Goal: Task Accomplishment & Management: Use online tool/utility

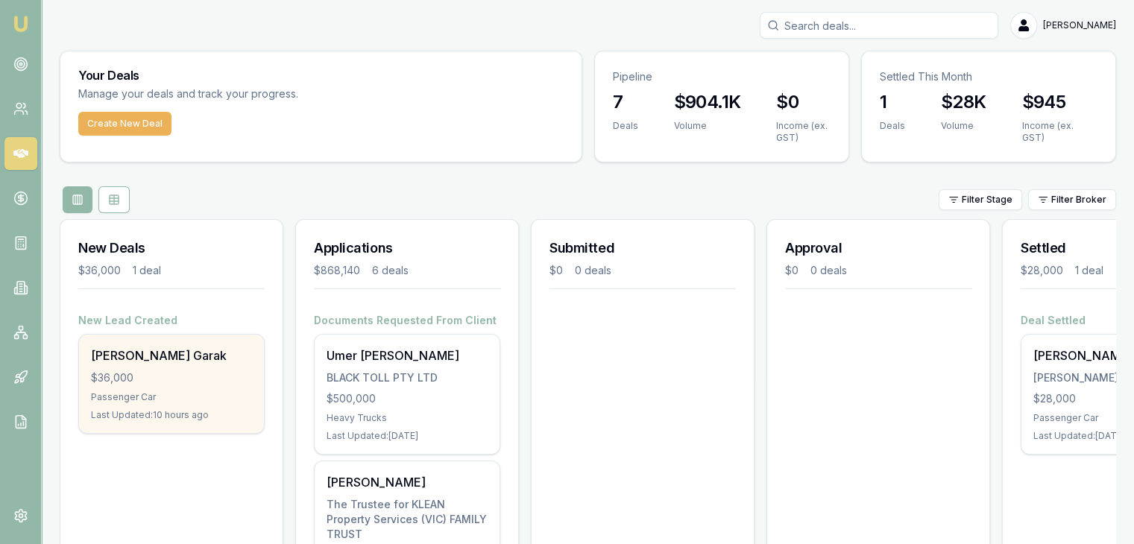
click at [176, 399] on div "Passenger Car" at bounding box center [171, 397] width 161 height 12
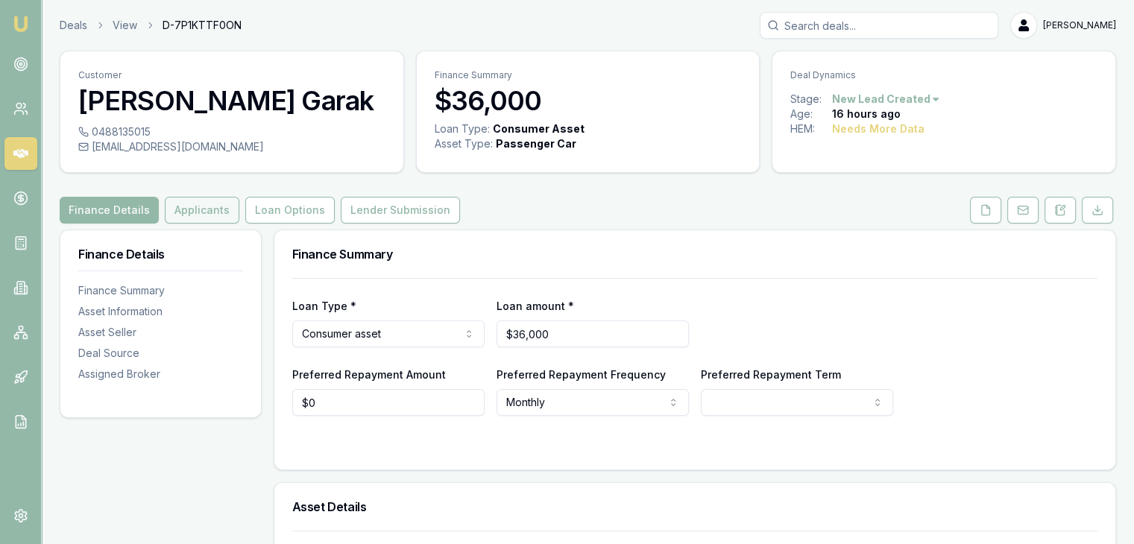
click at [192, 206] on button "Applicants" at bounding box center [202, 210] width 75 height 27
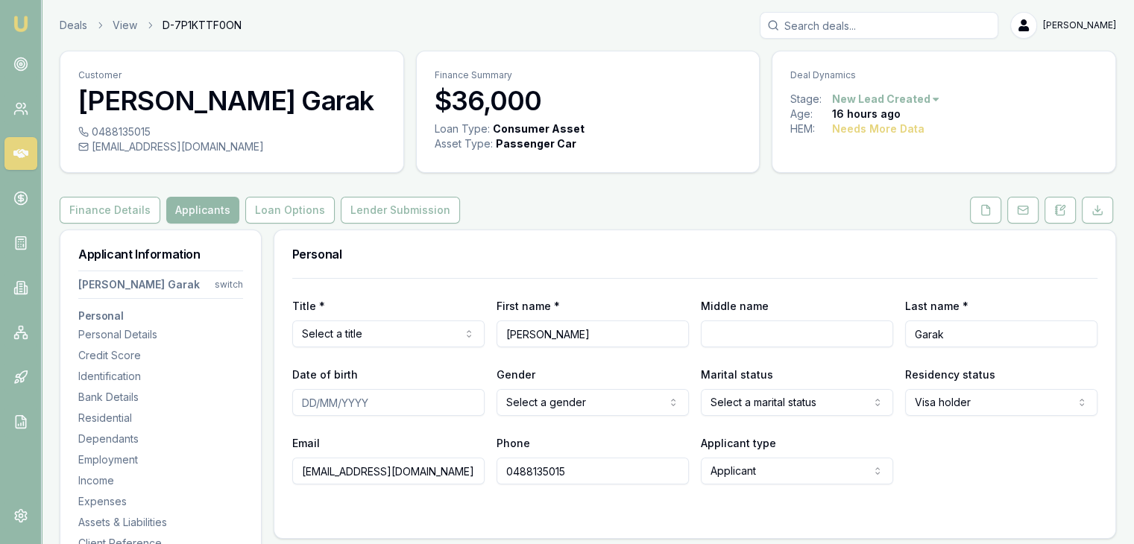
click at [192, 206] on button "Applicants" at bounding box center [202, 210] width 73 height 27
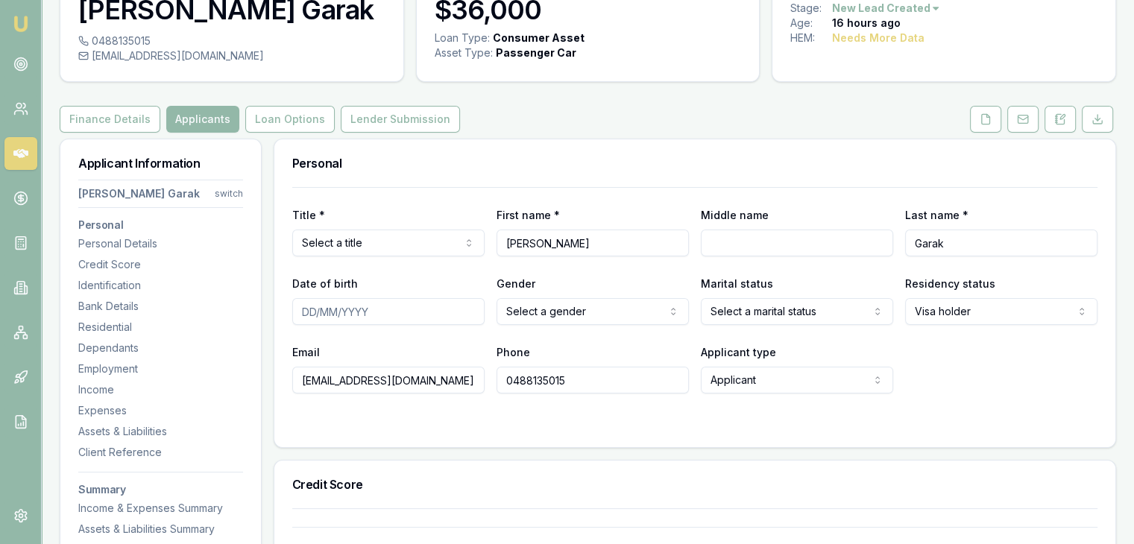
scroll to position [92, 0]
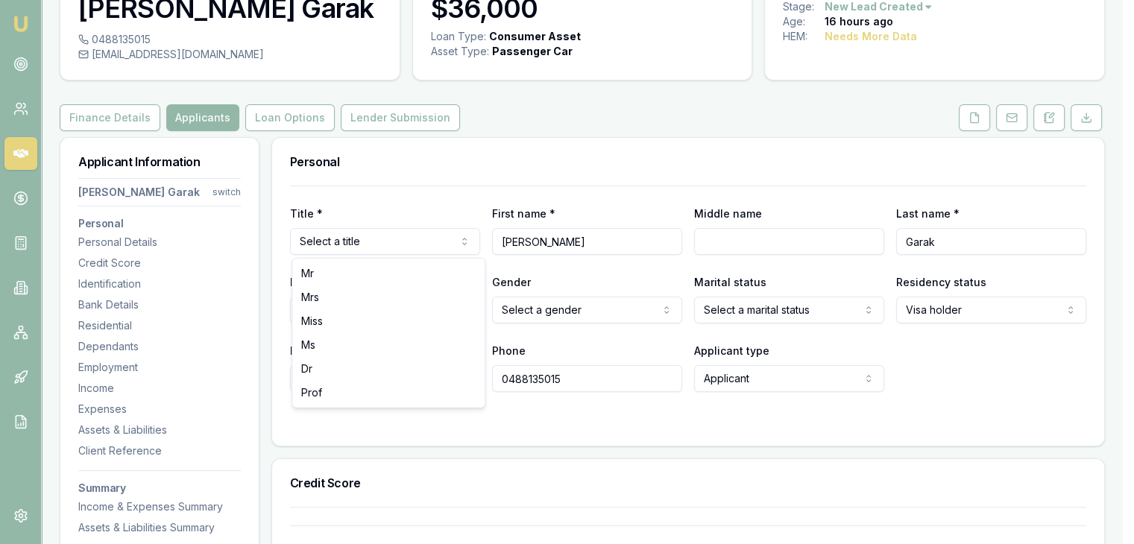
click at [397, 243] on html "Emu Broker Deals View D-7P1KTTF0ON [PERSON_NAME] Toggle Menu Customer [PERSON_N…" at bounding box center [567, 180] width 1134 height 544
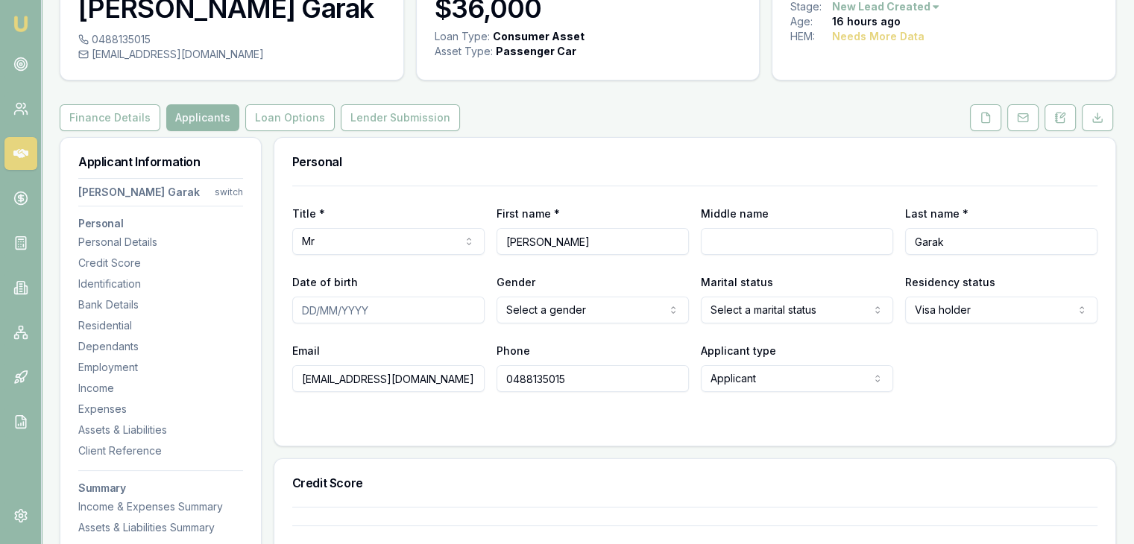
click at [427, 172] on div "Personal" at bounding box center [694, 162] width 841 height 48
click at [15, 64] on circle at bounding box center [20, 64] width 13 height 13
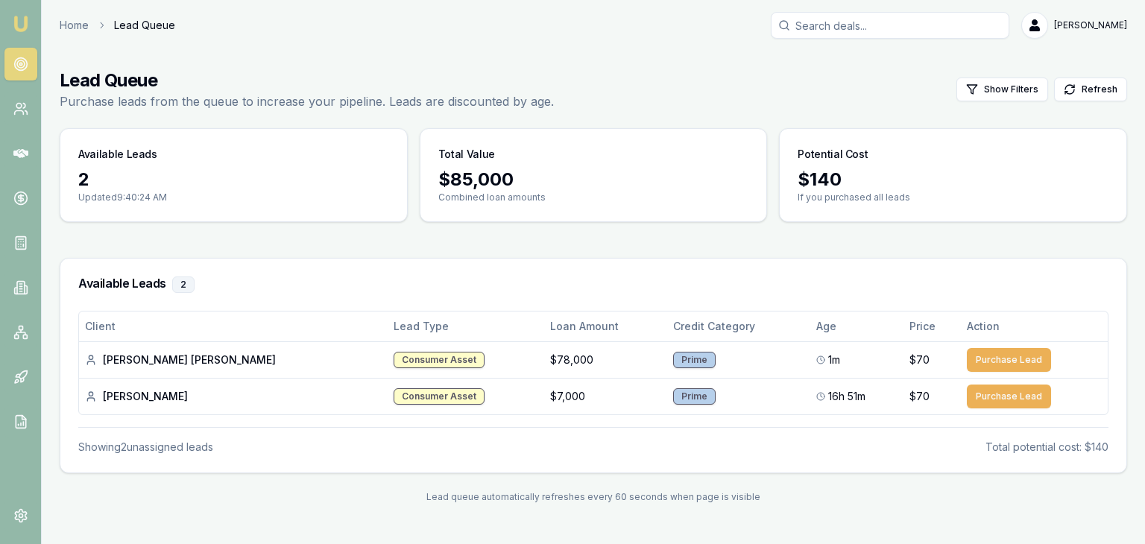
click at [192, 332] on th "Client" at bounding box center [233, 327] width 309 height 30
click at [20, 25] on img at bounding box center [21, 24] width 18 height 18
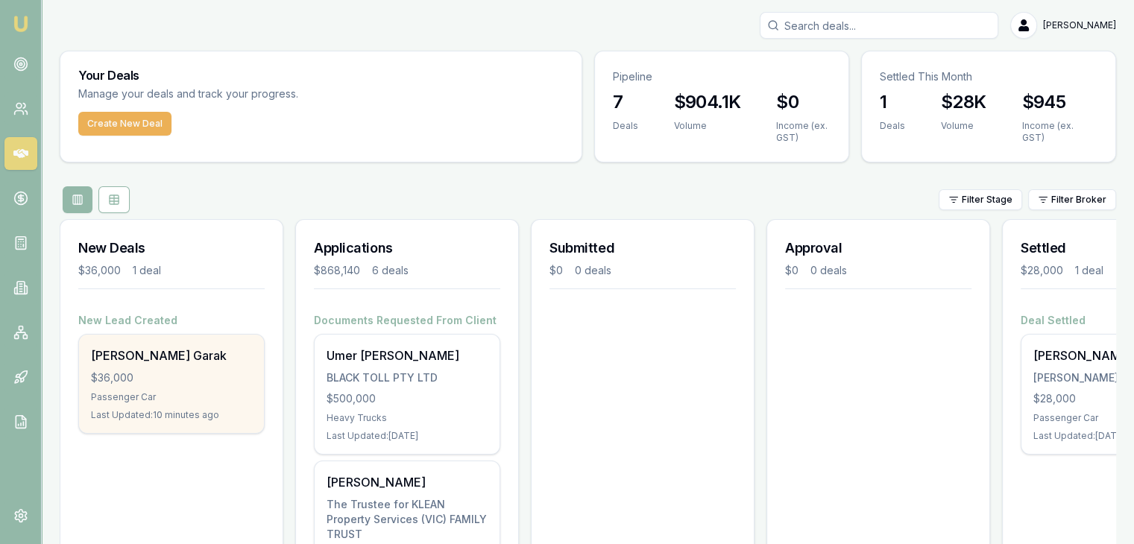
click at [163, 377] on div "$36,000" at bounding box center [171, 378] width 161 height 15
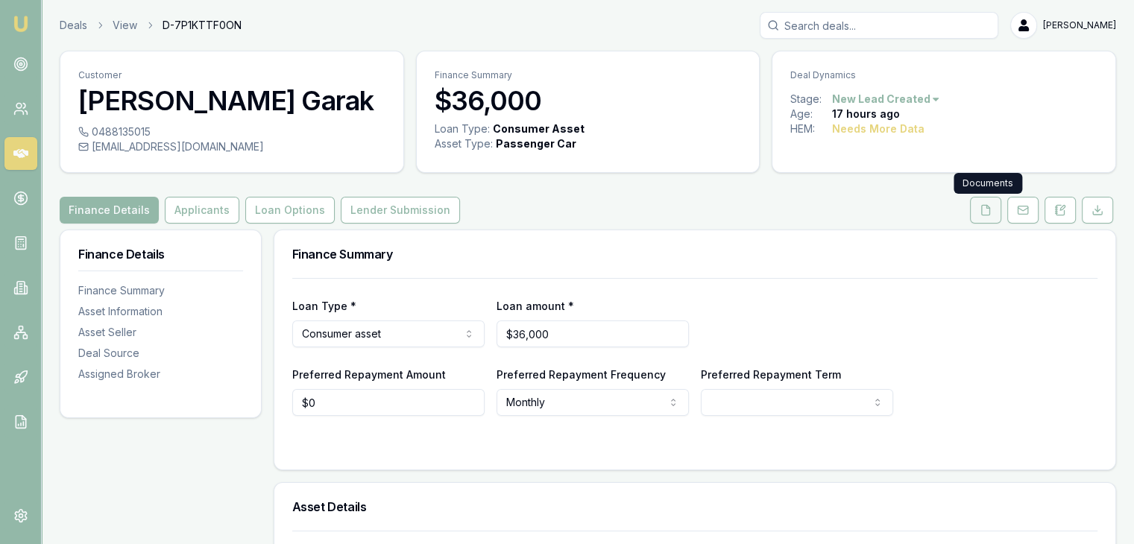
click at [983, 218] on button at bounding box center [985, 210] width 31 height 27
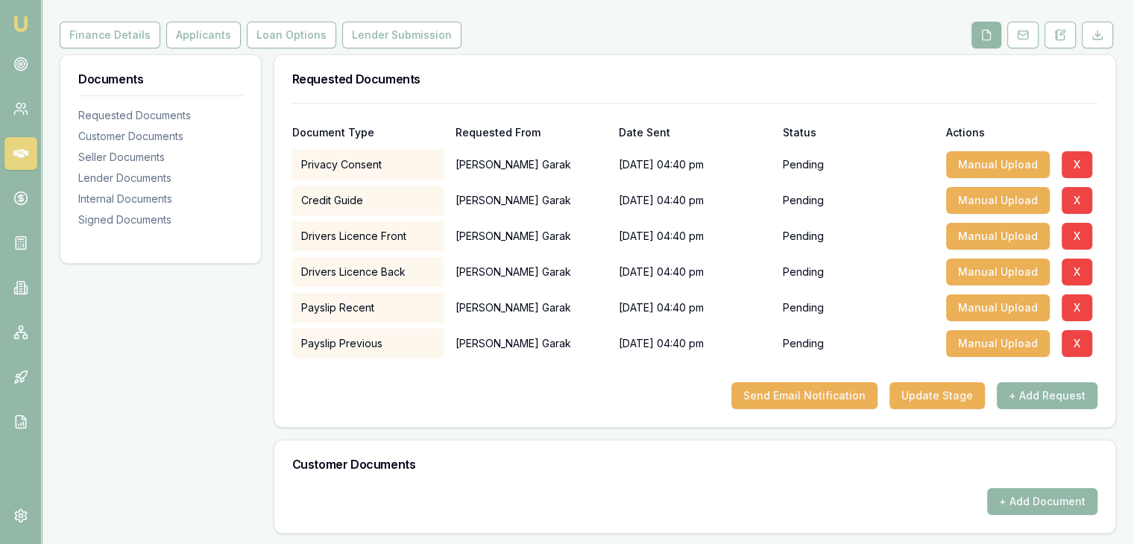
scroll to position [176, 0]
click at [807, 394] on button "Send Email Notification" at bounding box center [805, 395] width 146 height 27
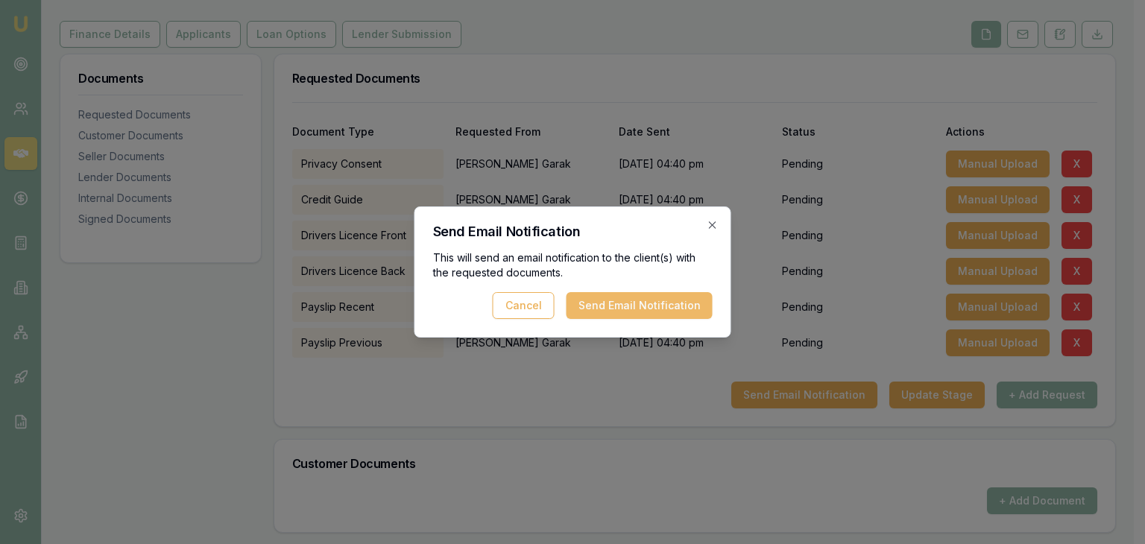
click at [624, 309] on button "Send Email Notification" at bounding box center [640, 305] width 146 height 27
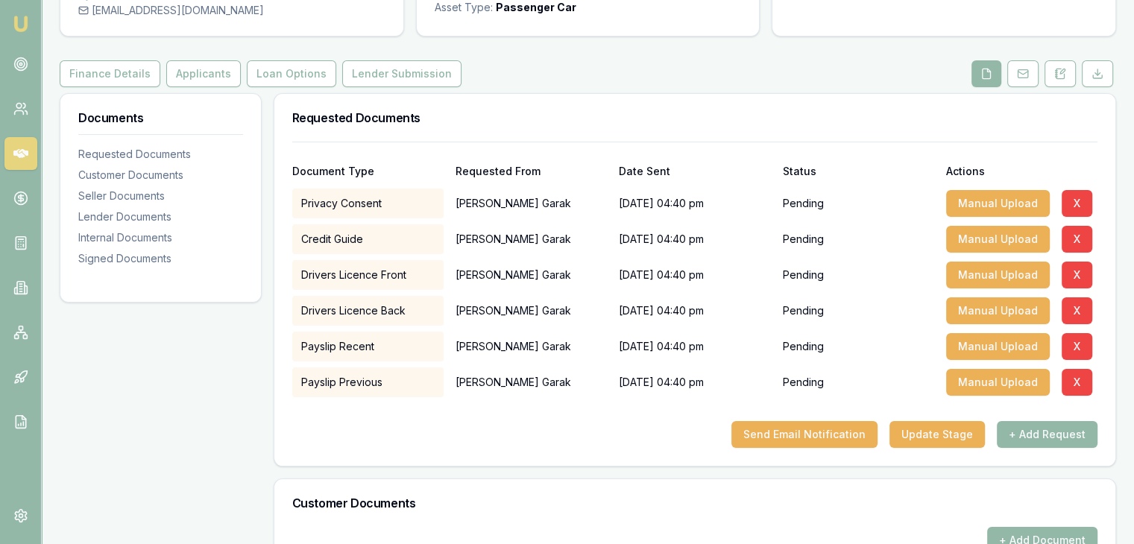
scroll to position [0, 0]
